Goal: Check status: Check status

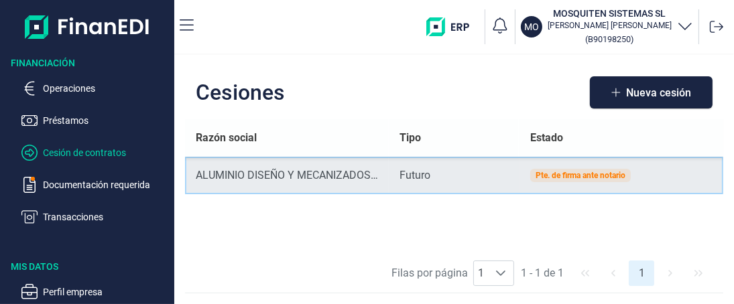
click at [556, 174] on div "Pte. de firma ante notario" at bounding box center [580, 176] width 90 height 8
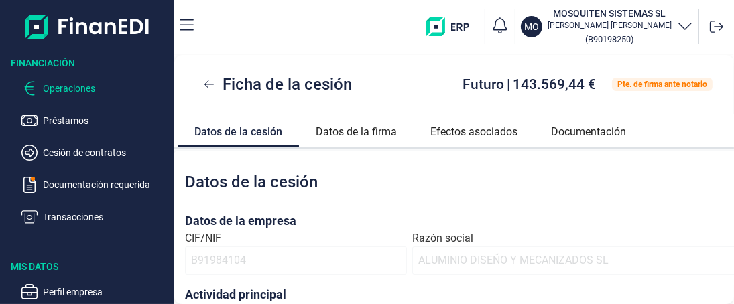
click at [68, 88] on p "Operaciones" at bounding box center [106, 88] width 126 height 16
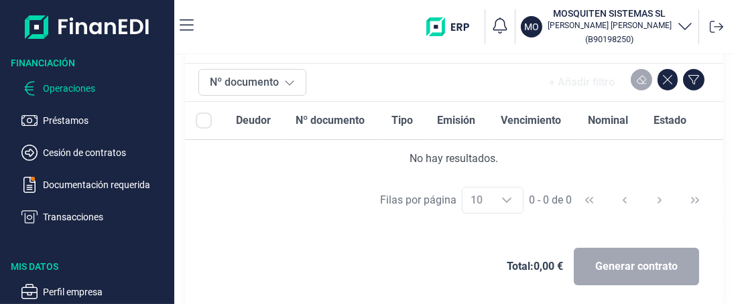
scroll to position [134, 0]
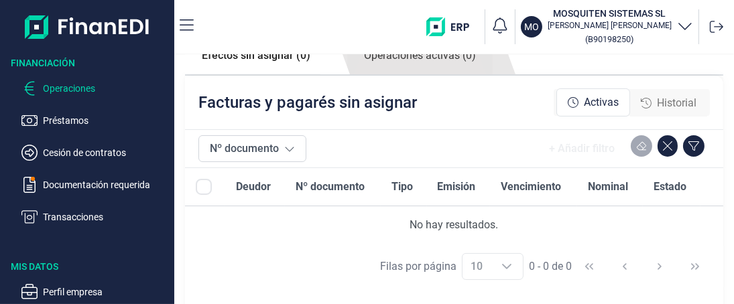
click at [665, 99] on span "Historial" at bounding box center [677, 103] width 40 height 16
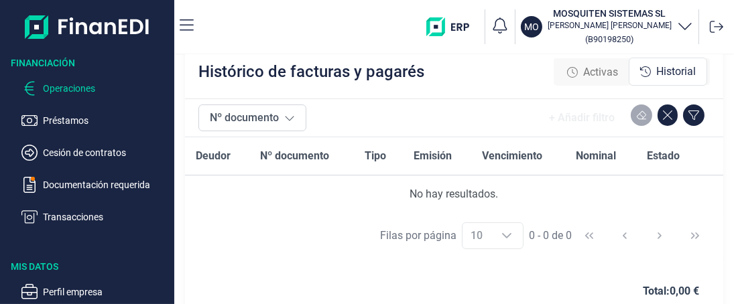
scroll to position [182, 0]
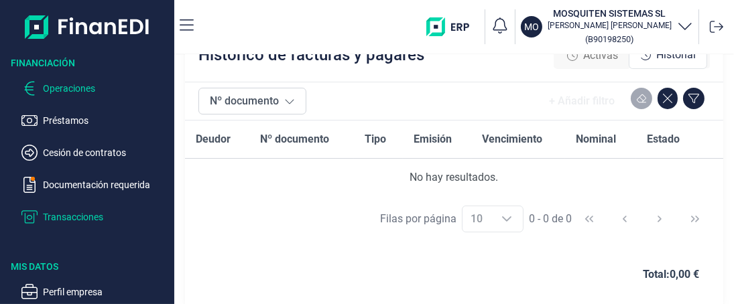
click at [80, 216] on p "Transacciones" at bounding box center [106, 217] width 126 height 16
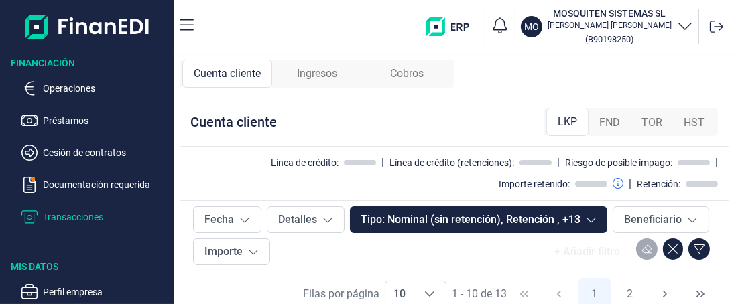
scroll to position [12, 0]
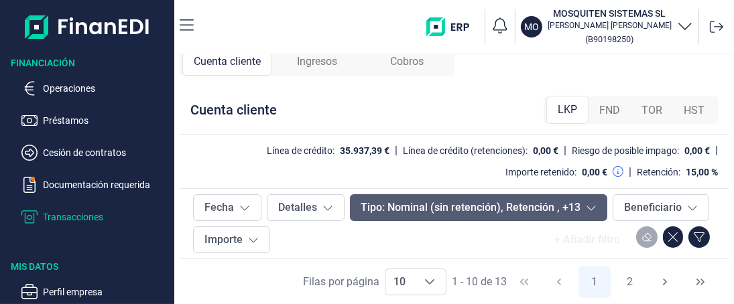
click at [586, 208] on icon at bounding box center [591, 207] width 11 height 11
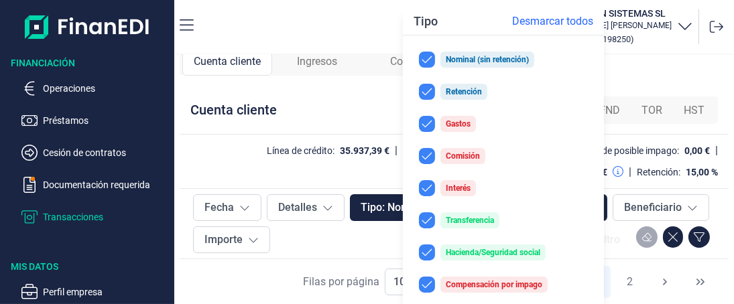
click at [534, 22] on span "Desmarcar todos" at bounding box center [552, 21] width 81 height 16
checkbox input "false"
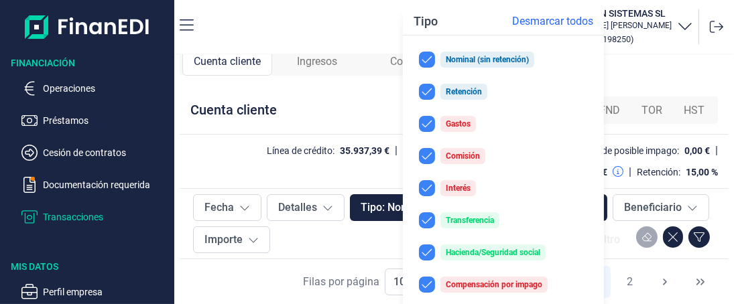
checkbox input "false"
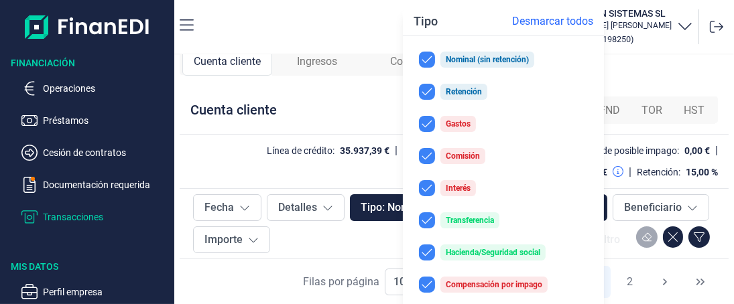
checkbox input "false"
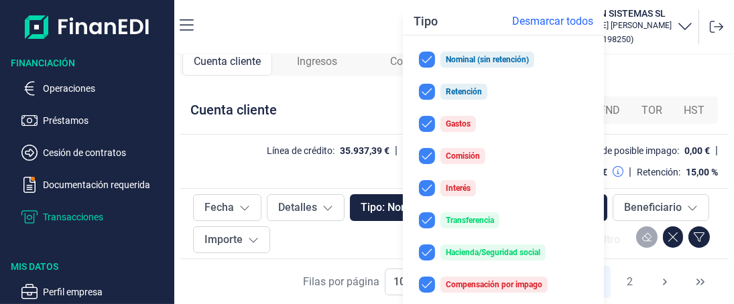
checkbox input "false"
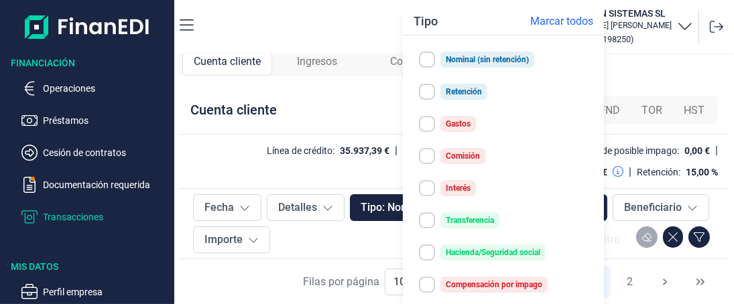
click at [428, 127] on input "checkbox" at bounding box center [427, 124] width 16 height 16
checkbox input "true"
click at [430, 158] on input "checkbox" at bounding box center [427, 156] width 16 height 16
checkbox input "true"
click at [427, 190] on input "checkbox" at bounding box center [427, 188] width 16 height 16
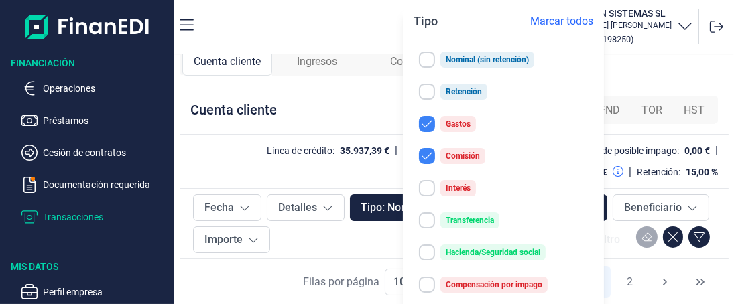
checkbox input "true"
click at [621, 231] on div "+ Añadir filtro" at bounding box center [586, 239] width 87 height 27
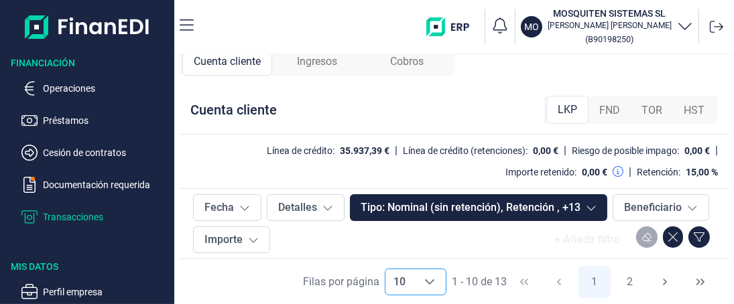
click at [424, 281] on icon "Choose" at bounding box center [429, 282] width 11 height 11
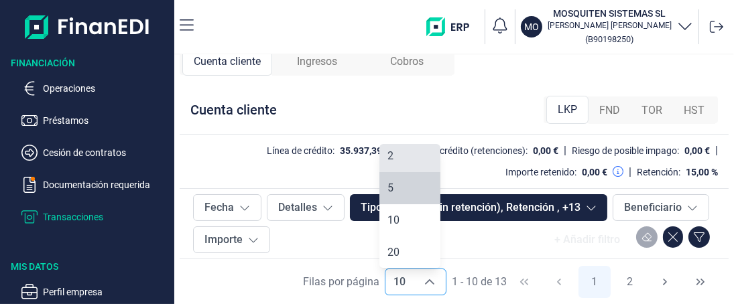
scroll to position [0, 0]
click at [391, 160] on span "2" at bounding box center [390, 159] width 6 height 13
type input "2"
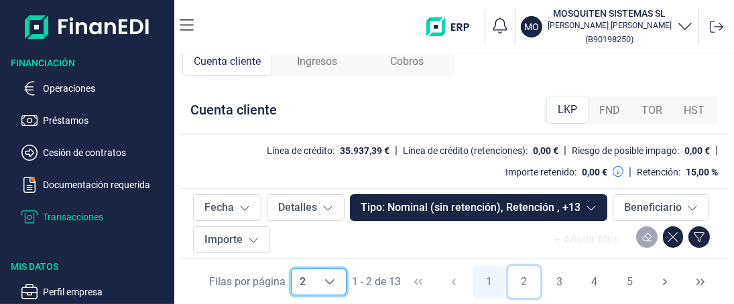
click at [519, 285] on button "2" at bounding box center [524, 282] width 32 height 32
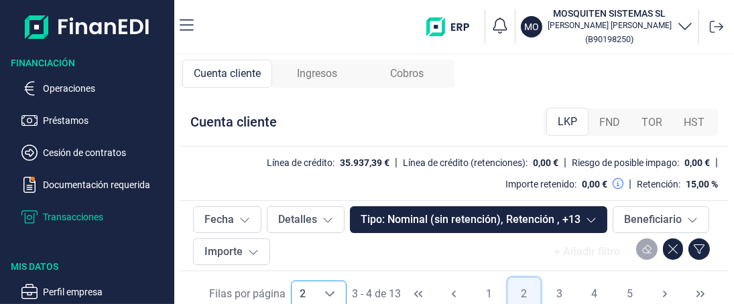
scroll to position [12, 0]
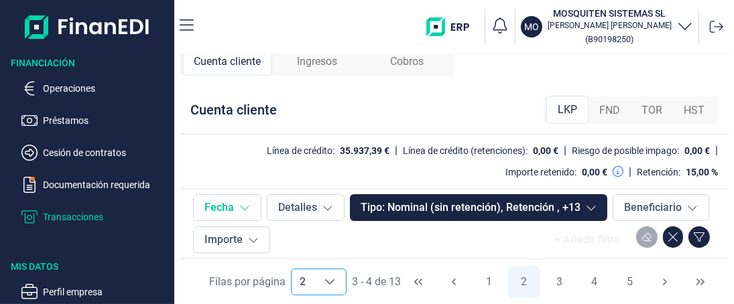
click at [243, 208] on icon at bounding box center [244, 207] width 11 height 11
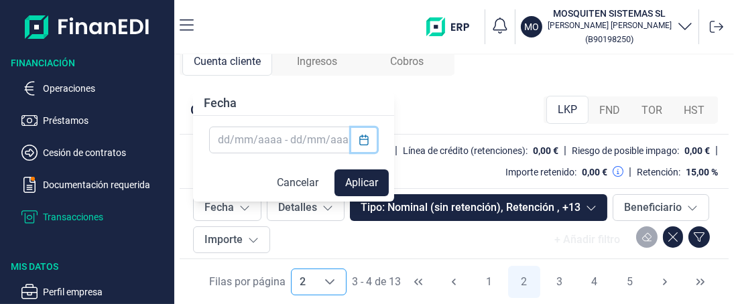
click at [365, 139] on icon "Choose Date" at bounding box center [363, 140] width 9 height 11
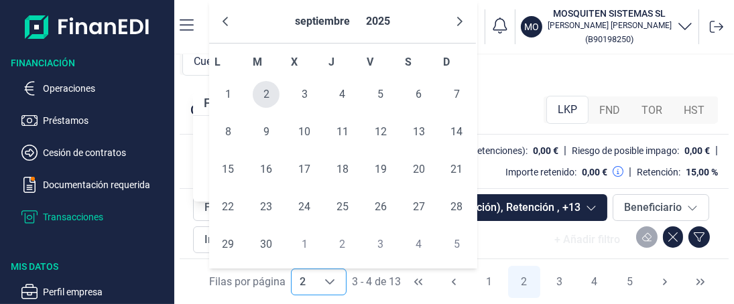
click at [269, 90] on span "2" at bounding box center [266, 94] width 27 height 27
type input "[DATE]"
click at [491, 233] on div "+ Añadir filtro" at bounding box center [495, 239] width 440 height 27
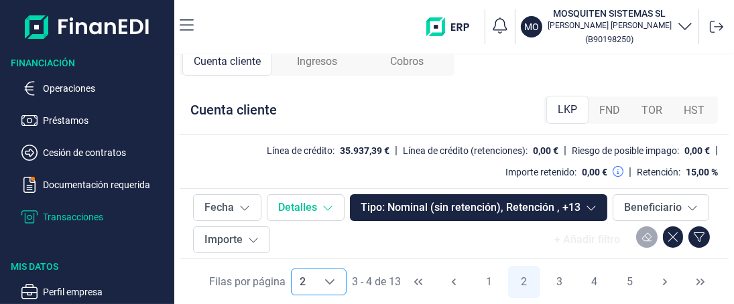
click at [300, 207] on button "Detalles" at bounding box center [306, 207] width 78 height 27
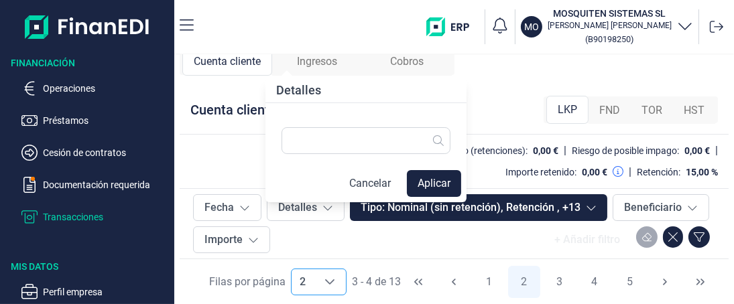
click at [368, 188] on button "Cancelar" at bounding box center [369, 183] width 63 height 27
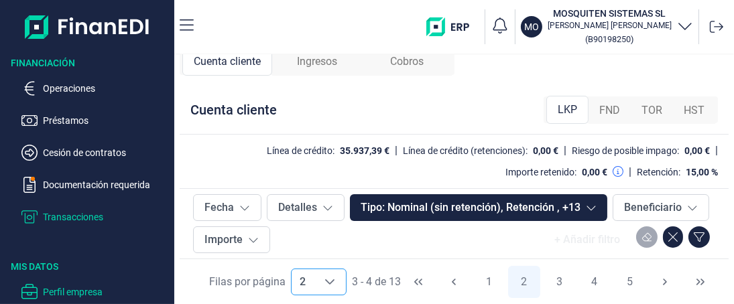
click at [62, 291] on p "Perfil empresa" at bounding box center [106, 292] width 126 height 16
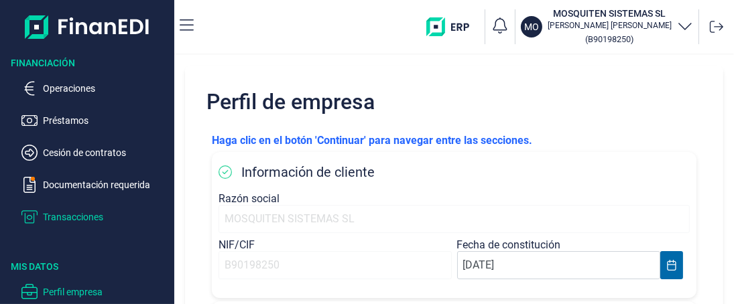
click at [69, 213] on p "Transacciones" at bounding box center [106, 217] width 126 height 16
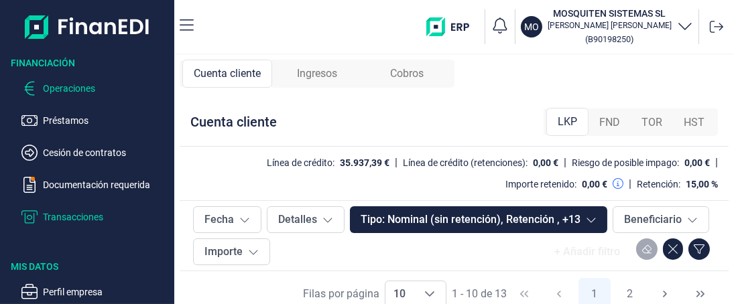
click at [73, 87] on p "Operaciones" at bounding box center [106, 88] width 126 height 16
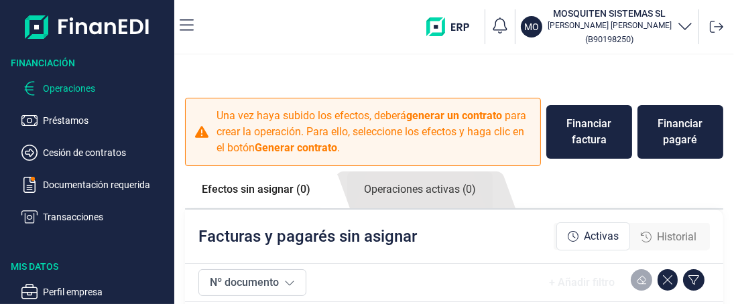
click at [367, 127] on p "Una vez haya subido los efectos, deberá generar un contrato para crear la opera…" at bounding box center [374, 132] width 316 height 48
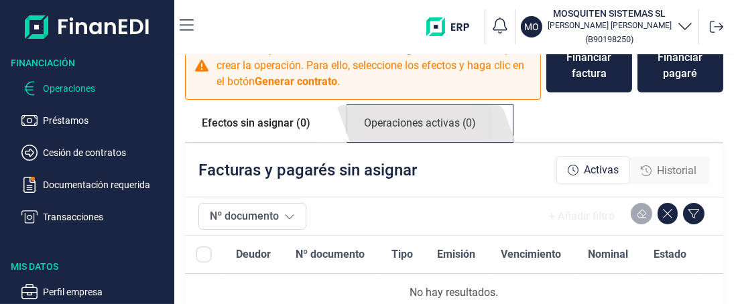
click at [415, 125] on link "Operaciones activas (0)" at bounding box center [419, 123] width 145 height 37
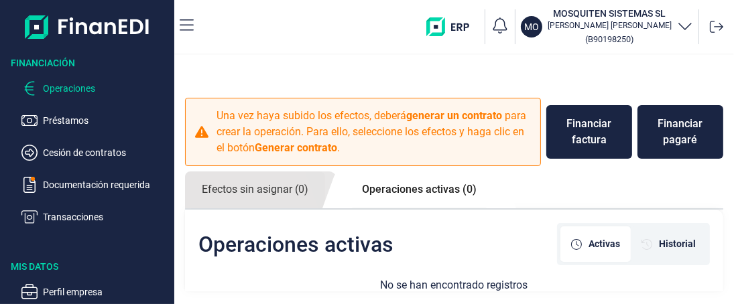
scroll to position [0, 0]
click at [251, 187] on link "Efectos sin asignar (0)" at bounding box center [255, 190] width 140 height 37
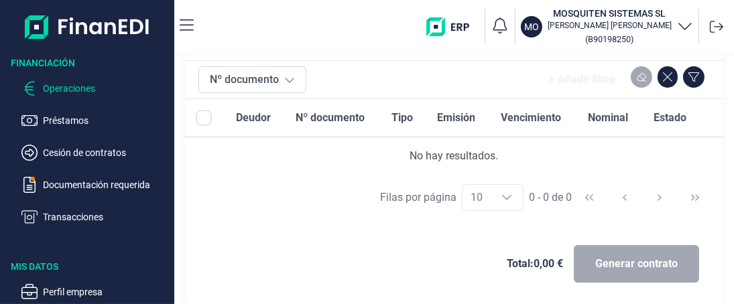
scroll to position [136, 0]
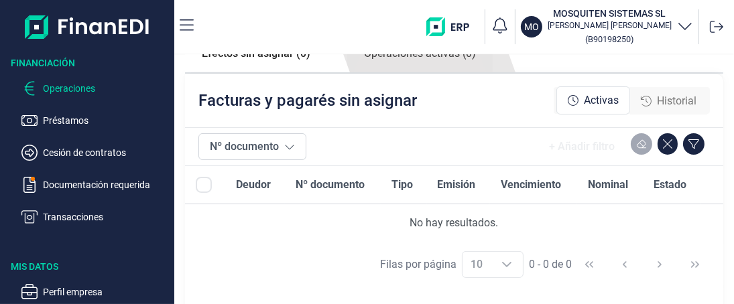
click at [584, 102] on span "Activas" at bounding box center [601, 100] width 35 height 16
click at [671, 101] on span "Historial" at bounding box center [677, 101] width 40 height 16
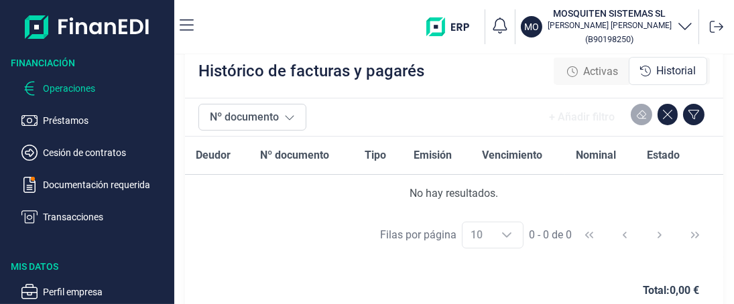
scroll to position [182, 0]
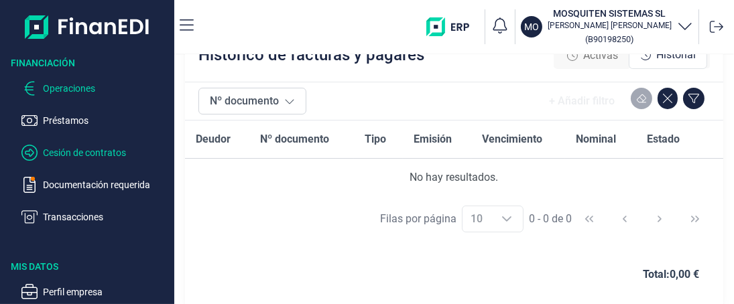
click at [70, 151] on p "Cesión de contratos" at bounding box center [106, 153] width 126 height 16
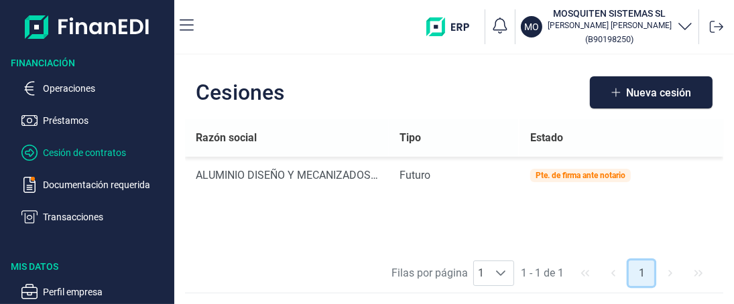
click at [641, 273] on button "1" at bounding box center [641, 273] width 25 height 25
click at [501, 273] on icon at bounding box center [500, 273] width 11 height 11
click at [491, 243] on li "1" at bounding box center [494, 242] width 40 height 27
click at [64, 218] on p "Transacciones" at bounding box center [106, 217] width 126 height 16
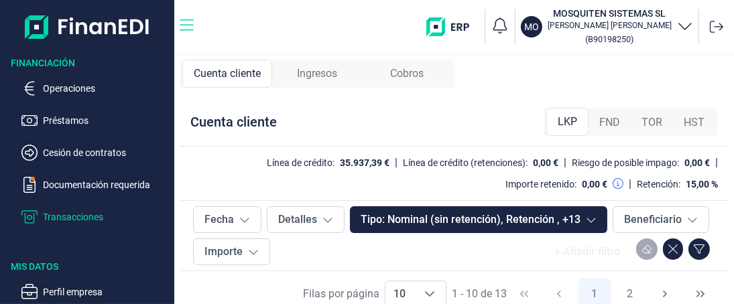
click at [190, 24] on nav "MO MOSQUITEN SISTEMAS [PERSON_NAME] [PERSON_NAME] ( B90198250 )" at bounding box center [454, 27] width 560 height 54
click at [322, 72] on span "Ingresos" at bounding box center [317, 74] width 40 height 16
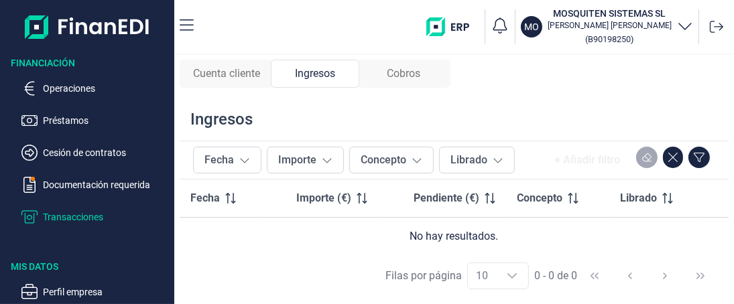
click at [405, 78] on span "Cobros" at bounding box center [404, 74] width 34 height 16
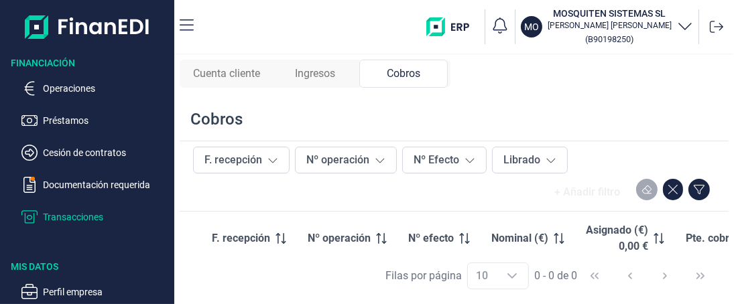
click at [314, 75] on span "Ingresos" at bounding box center [315, 74] width 40 height 16
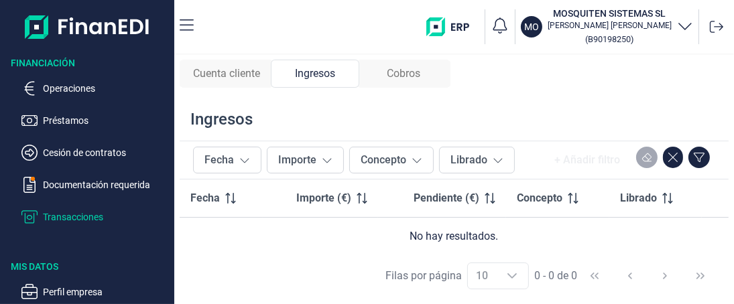
click at [216, 74] on span "Cuenta cliente" at bounding box center [226, 74] width 67 height 16
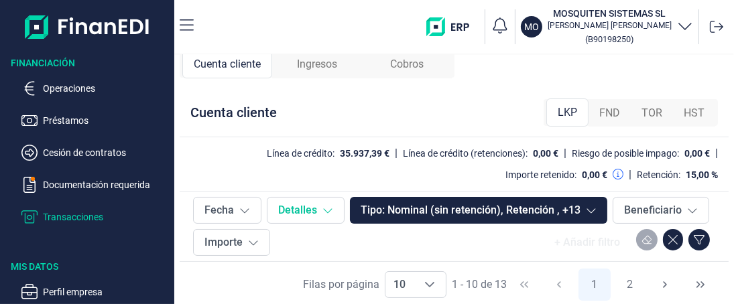
scroll to position [12, 0]
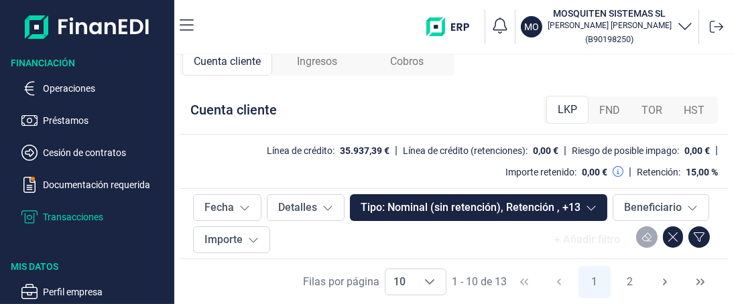
click at [342, 155] on div "35.937,39 €" at bounding box center [365, 150] width 50 height 11
click at [61, 150] on p "Cesión de contratos" at bounding box center [106, 153] width 126 height 16
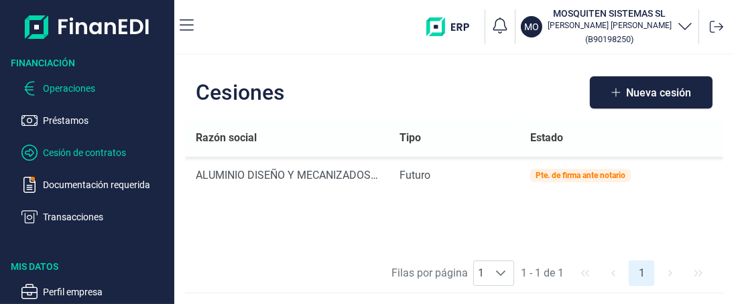
click at [66, 86] on p "Operaciones" at bounding box center [106, 88] width 126 height 16
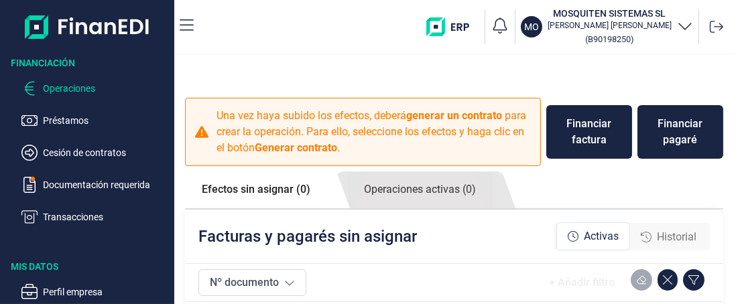
click at [683, 27] on icon "button" at bounding box center [684, 26] width 13 height 7
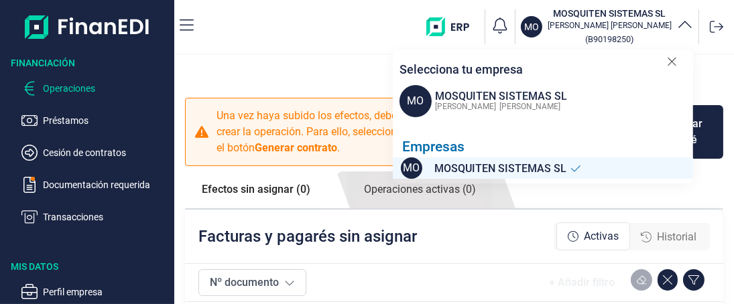
click at [683, 27] on icon "button" at bounding box center [685, 25] width 16 height 16
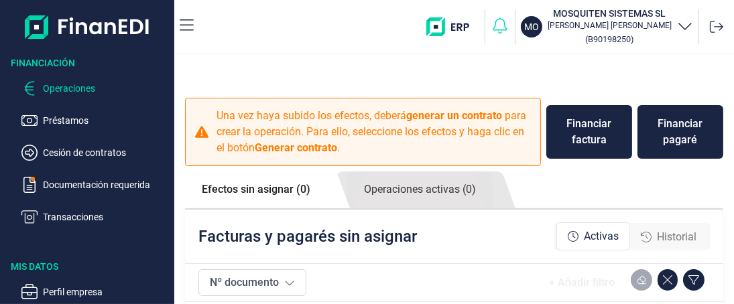
click at [509, 28] on icon "button" at bounding box center [500, 25] width 19 height 19
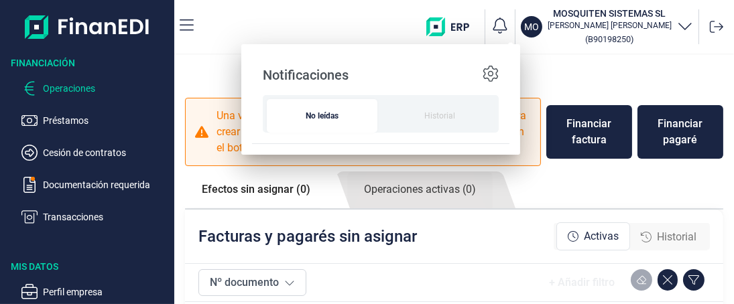
click at [320, 117] on span "No leídas" at bounding box center [321, 116] width 89 height 12
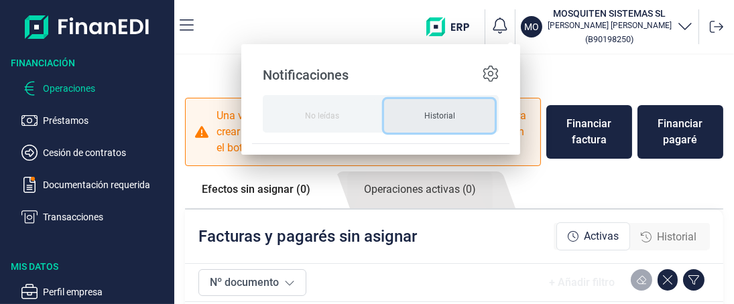
click at [432, 113] on span "Historial" at bounding box center [439, 116] width 89 height 12
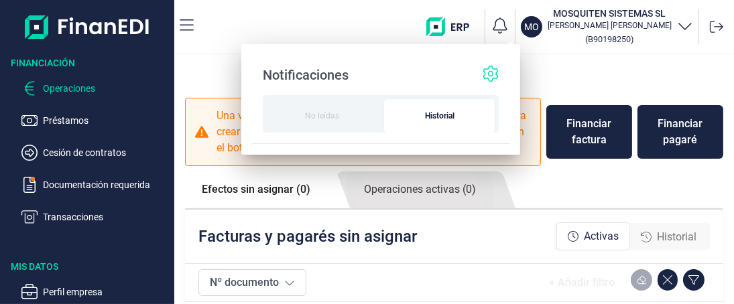
click at [492, 72] on icon at bounding box center [490, 74] width 16 height 16
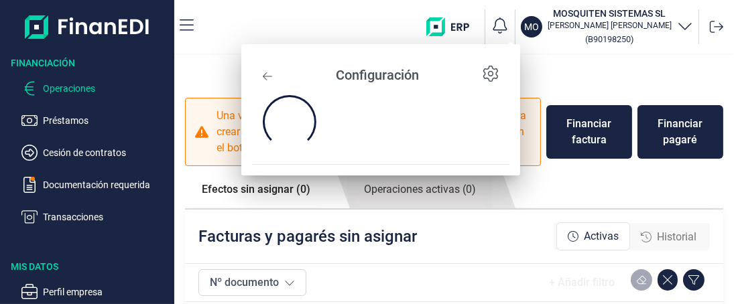
click at [267, 78] on icon at bounding box center [267, 74] width 9 height 16
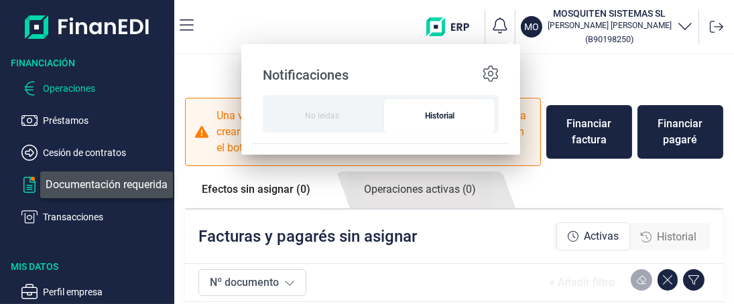
click at [34, 185] on icon "button" at bounding box center [29, 185] width 12 height 16
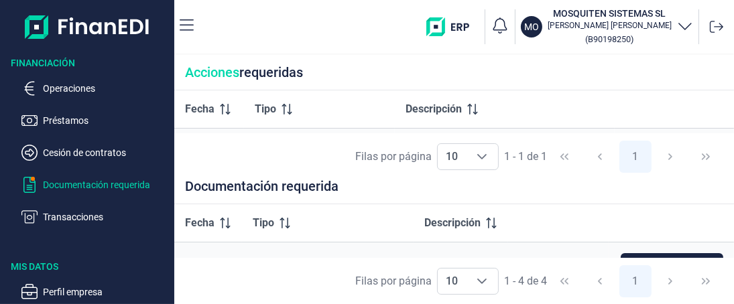
click at [214, 74] on span "Acciones" at bounding box center [212, 72] width 54 height 16
click at [271, 70] on div "Acciones requeridas" at bounding box center [454, 73] width 560 height 36
click at [484, 152] on icon "Choose" at bounding box center [481, 156] width 11 height 11
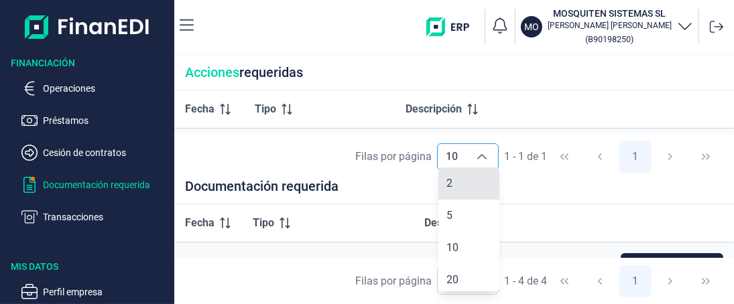
click at [460, 183] on li "2" at bounding box center [468, 184] width 61 height 32
type input "2"
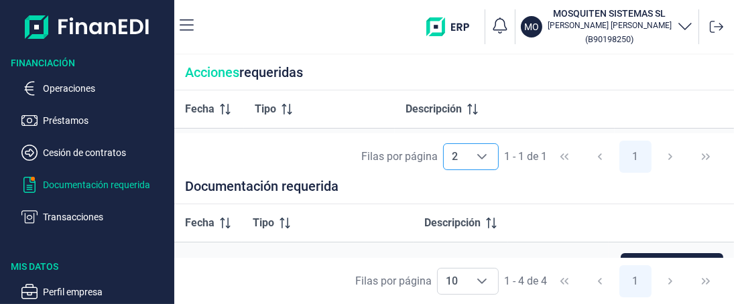
click at [451, 33] on img "button" at bounding box center [452, 26] width 53 height 19
